Goal: Task Accomplishment & Management: Manage account settings

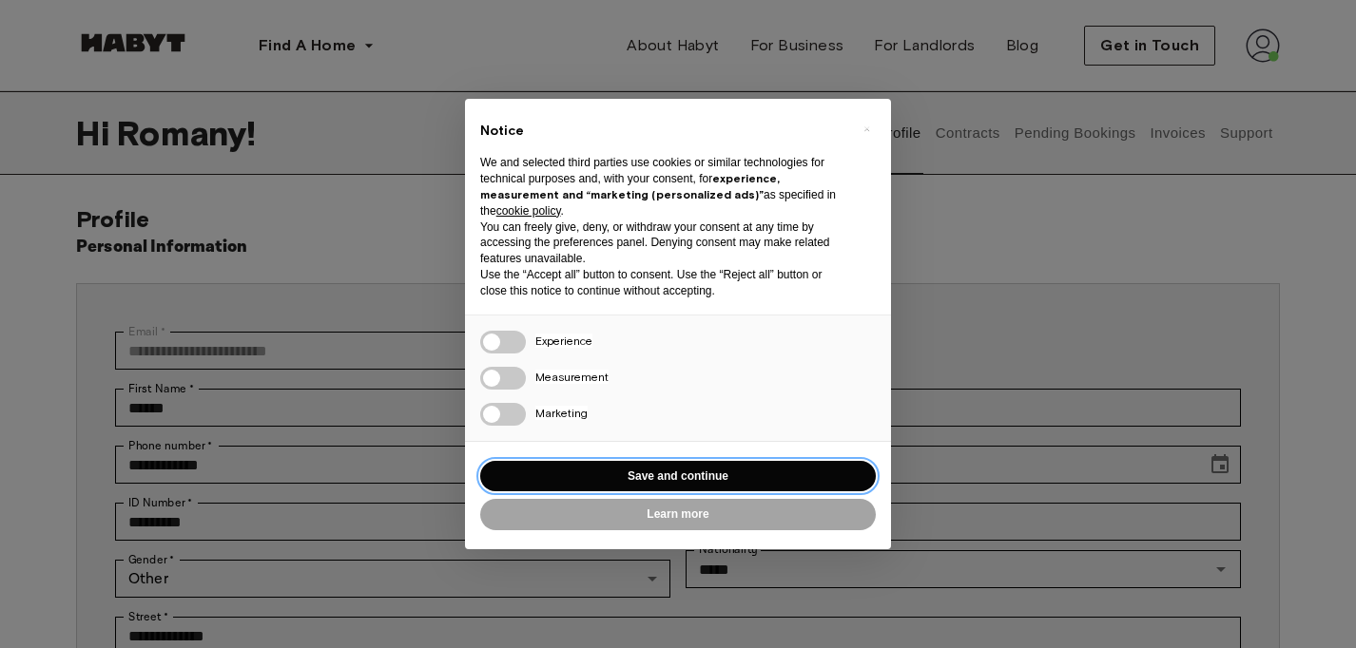
click at [600, 470] on button "Save and continue" at bounding box center [677, 476] width 395 height 31
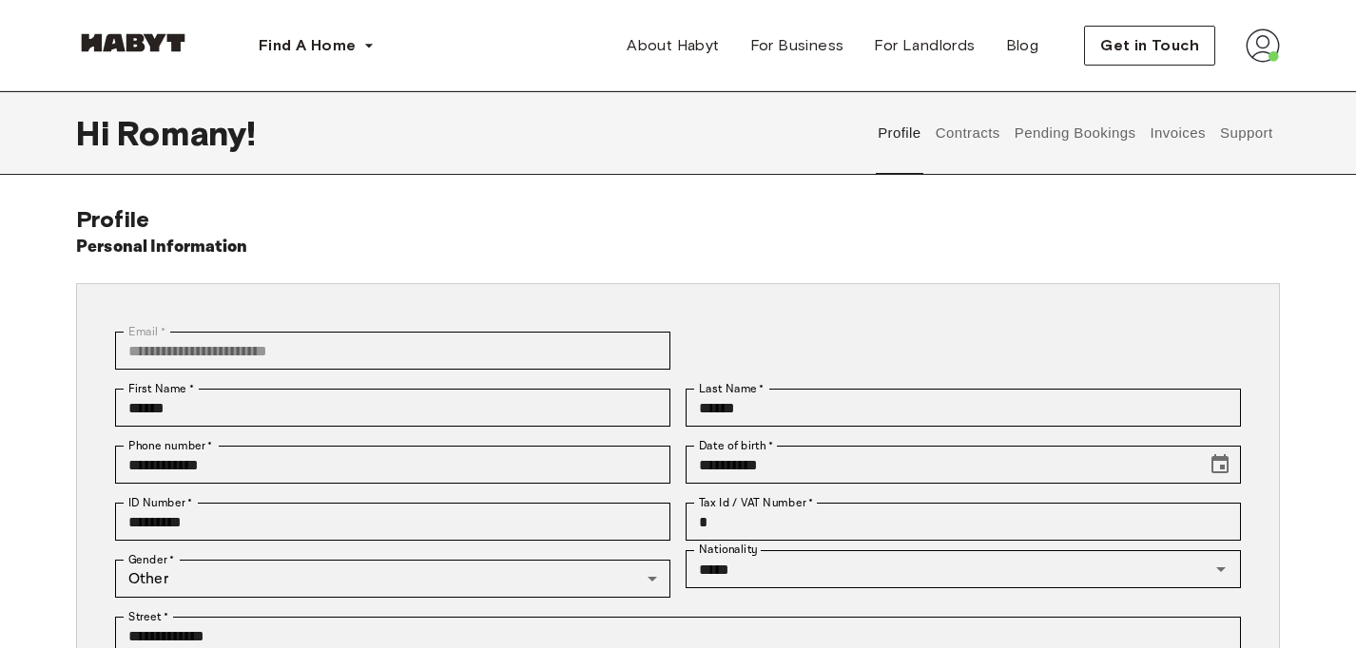
click at [1258, 48] on img at bounding box center [1262, 46] width 34 height 34
click at [1241, 97] on div "Profile Log out" at bounding box center [1222, 108] width 114 height 91
click at [1199, 89] on div "Find A Home Europe Amsterdam Berlin Frankfurt Hamburg Lisbon Madrid Milan Moden…" at bounding box center [677, 45] width 1203 height 91
click at [1231, 128] on button "Support" at bounding box center [1246, 133] width 58 height 84
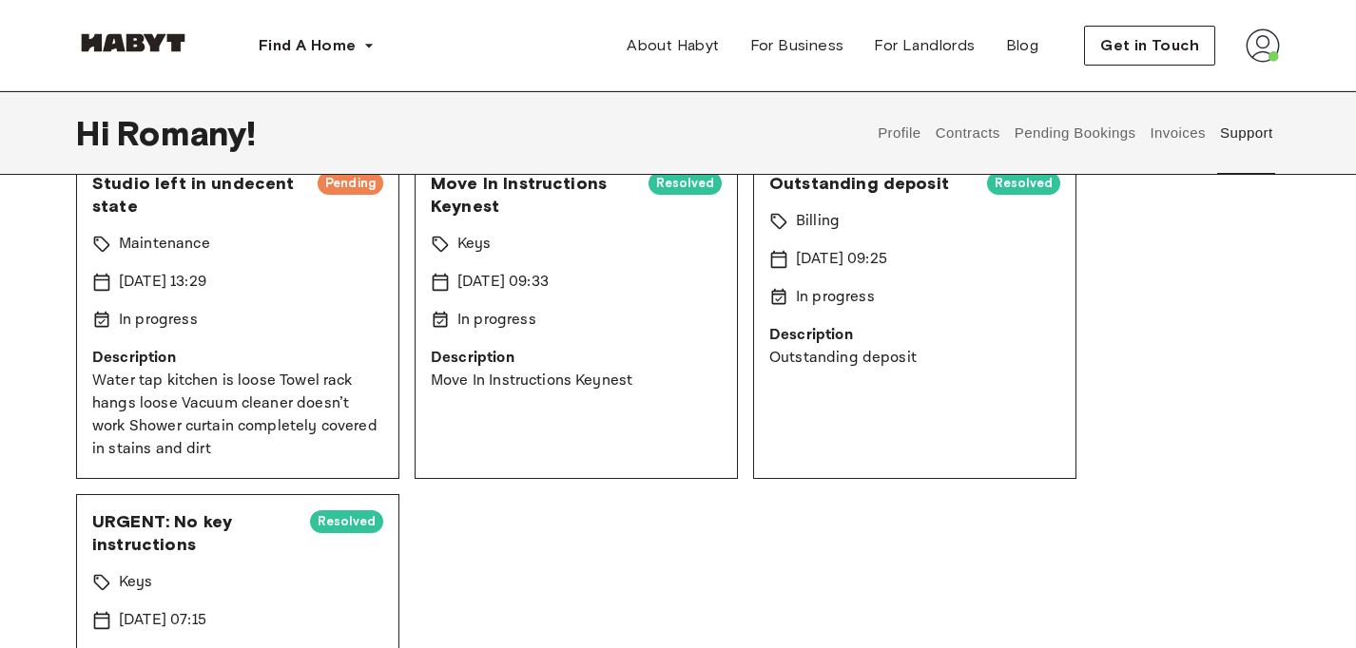
scroll to position [180, 0]
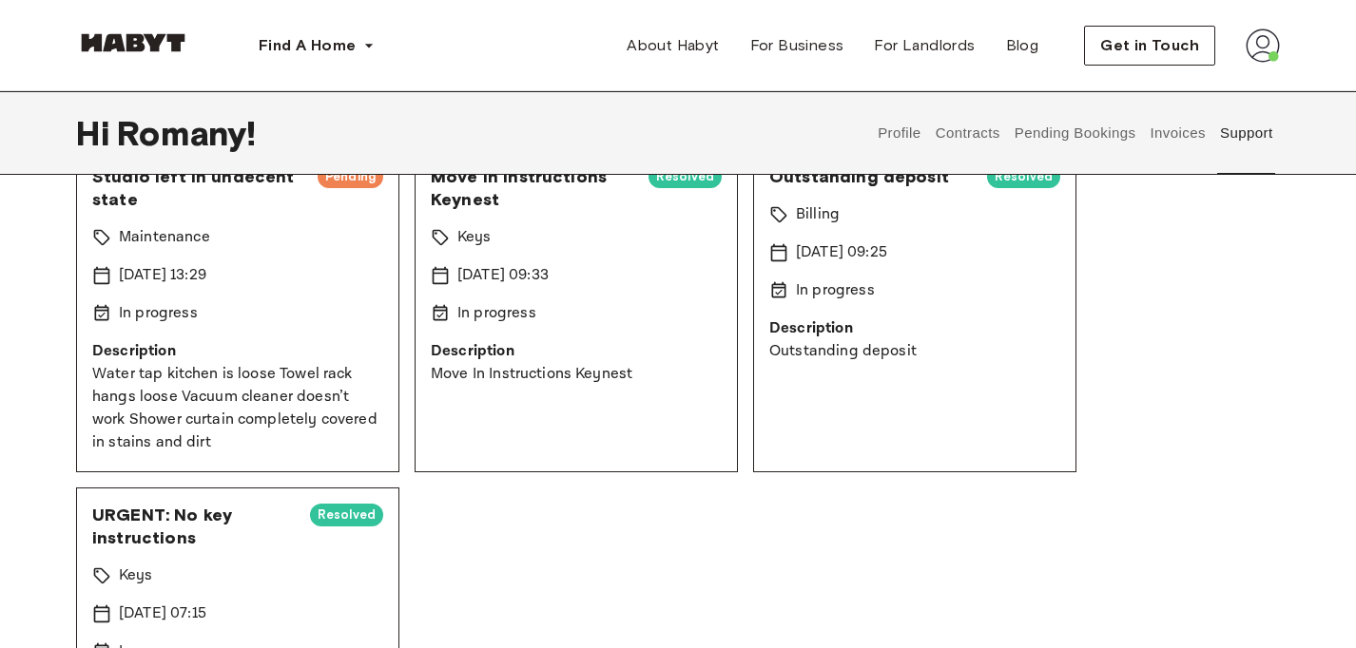
click at [247, 424] on p "Water tap kitchen is loose Towel rack hangs loose Vacuum cleaner doesn’t work S…" at bounding box center [237, 408] width 291 height 91
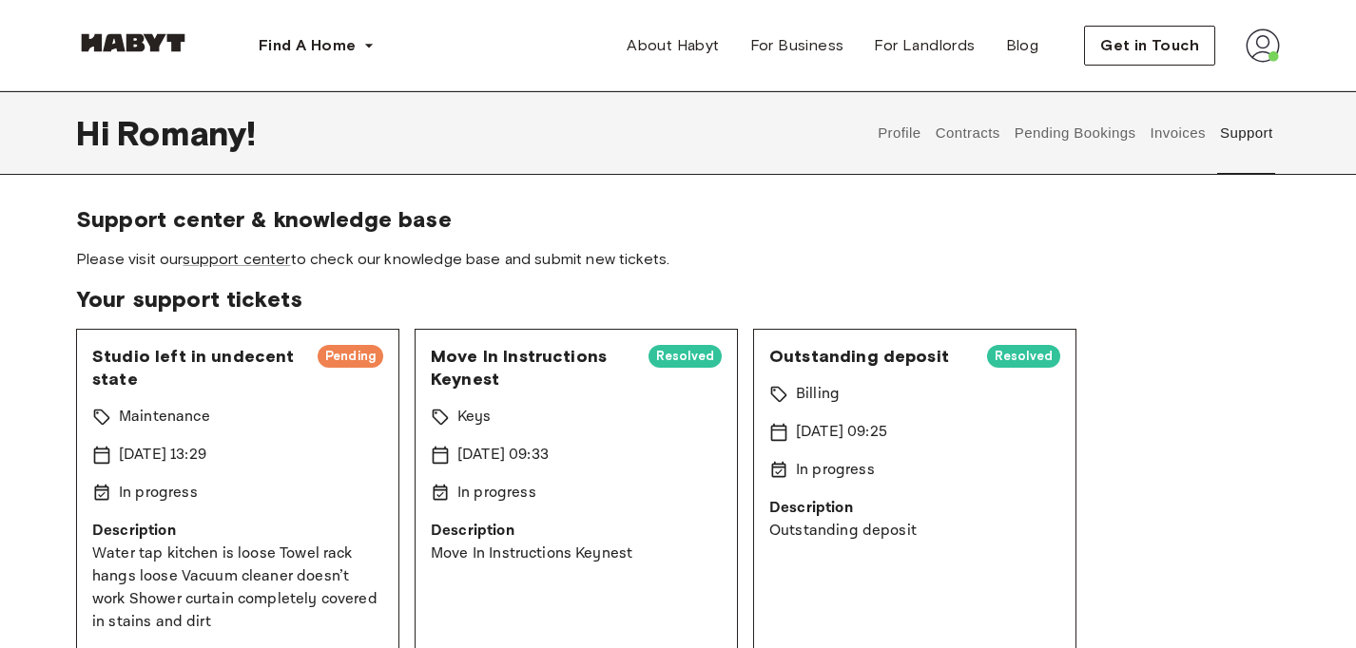
click at [334, 363] on span "Pending" at bounding box center [351, 356] width 66 height 19
click at [1251, 48] on img at bounding box center [1262, 46] width 34 height 34
click at [1263, 48] on img at bounding box center [1262, 46] width 34 height 34
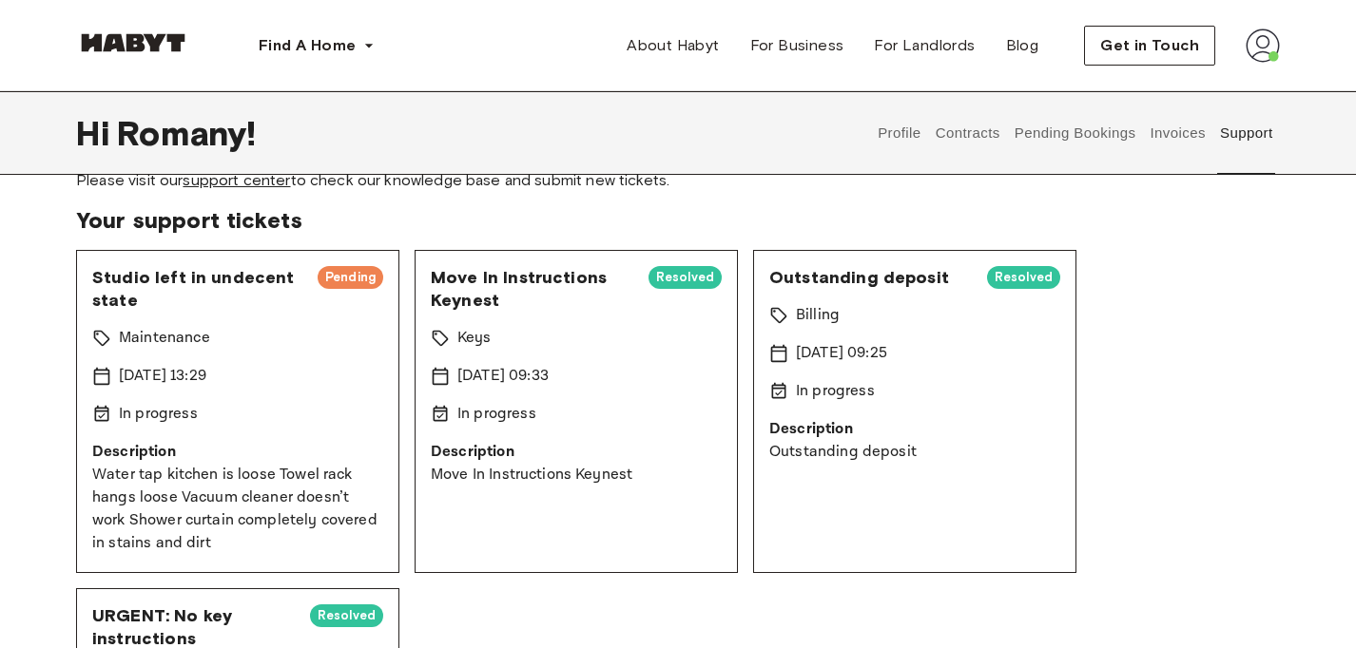
scroll to position [77, 0]
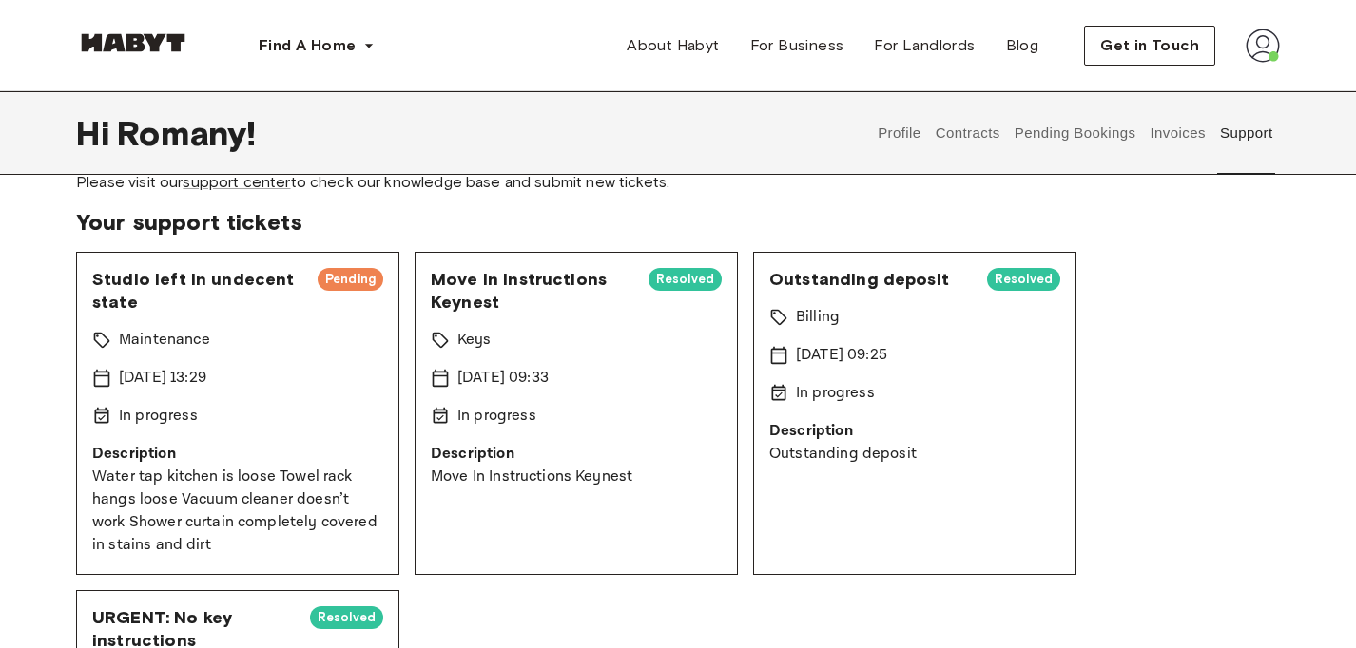
click at [360, 283] on span "Pending" at bounding box center [351, 279] width 66 height 19
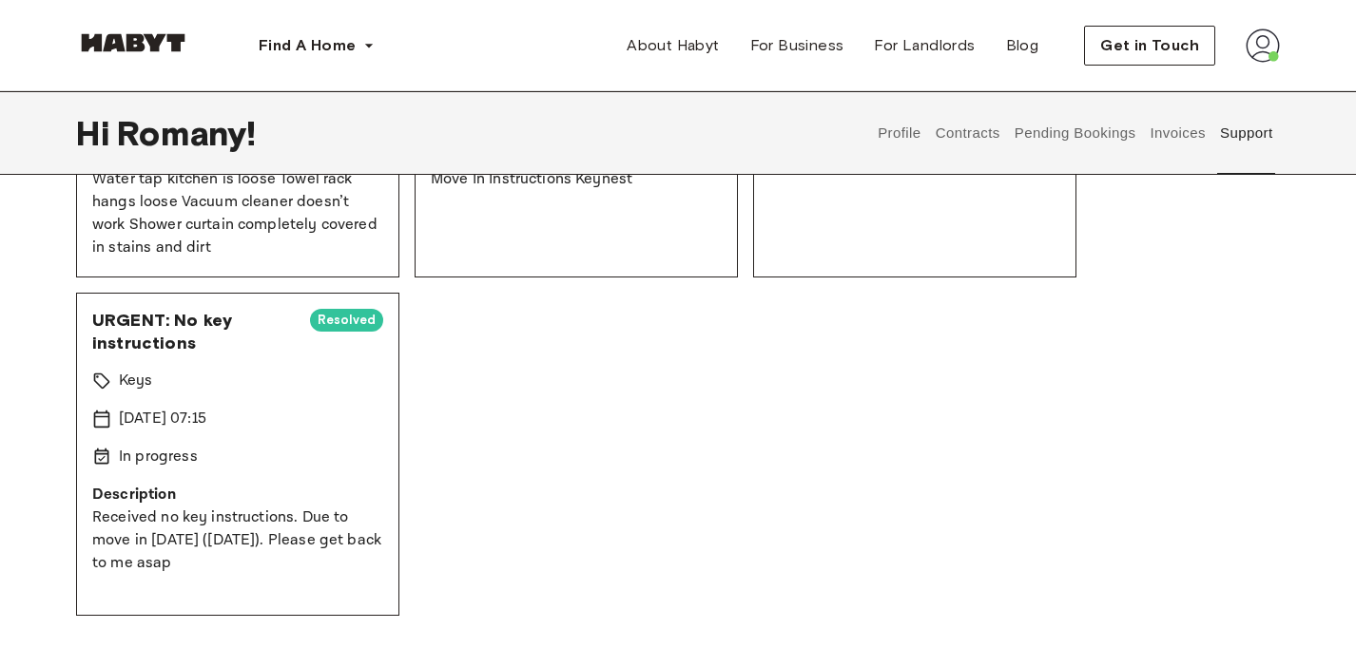
scroll to position [815, 0]
